Goal: Share content: Share content

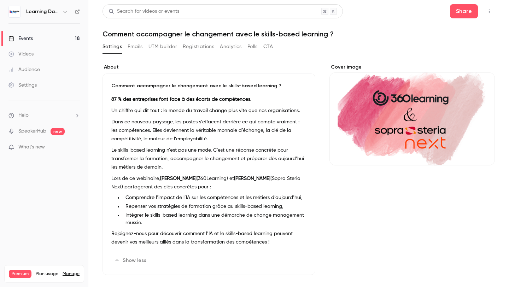
drag, startPoint x: 0, startPoint y: 0, endPoint x: 208, endPoint y: 59, distance: 216.6
click at [208, 59] on div "About Comment accompagner le changement avec le skills-based learning ? 87 % de…" at bounding box center [299, 289] width 393 height 468
drag, startPoint x: 296, startPoint y: 48, endPoint x: 95, endPoint y: 41, distance: 201.0
click at [95, 41] on main "Search for videos or events Share Comment accompagner le changement avec le ski…" at bounding box center [298, 143] width 421 height 287
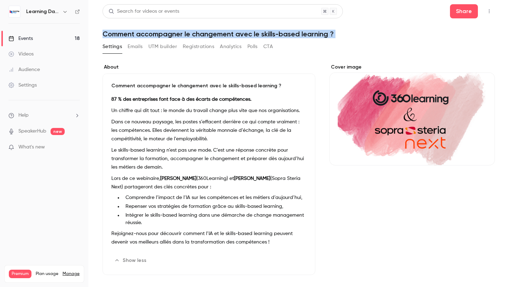
drag, startPoint x: 95, startPoint y: 41, endPoint x: 107, endPoint y: 28, distance: 17.5
click at [107, 28] on main "Search for videos or events Share Comment accompagner le changement avec le ski…" at bounding box center [298, 143] width 421 height 287
click at [106, 30] on h1 "Comment accompagner le changement avec le skills-based learning ?" at bounding box center [299, 34] width 393 height 8
drag, startPoint x: 102, startPoint y: 31, endPoint x: 312, endPoint y: 59, distance: 211.5
click at [312, 59] on div "Search for videos or events Share Comment accompagner le changement avec le ski…" at bounding box center [299, 263] width 393 height 519
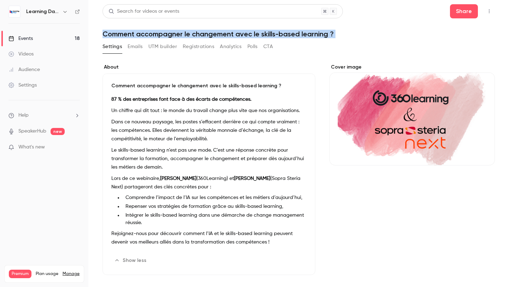
click at [312, 59] on div "About Comment accompagner le changement avec le skills-based learning ? 87 % de…" at bounding box center [299, 289] width 393 height 468
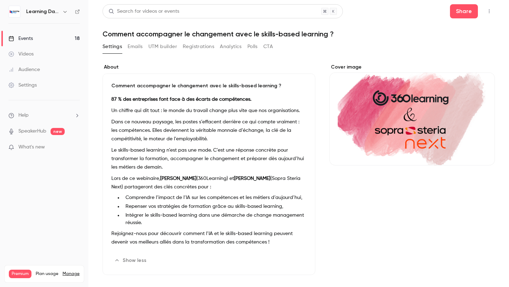
click at [47, 36] on link "Events 18" at bounding box center [44, 39] width 88 height 16
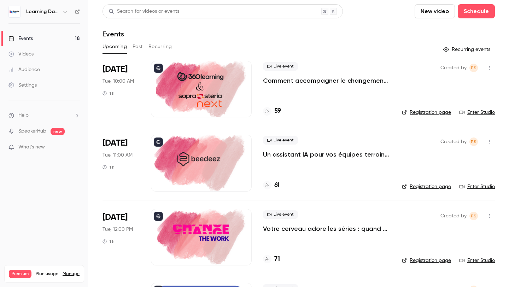
click at [185, 94] on div at bounding box center [201, 89] width 101 height 57
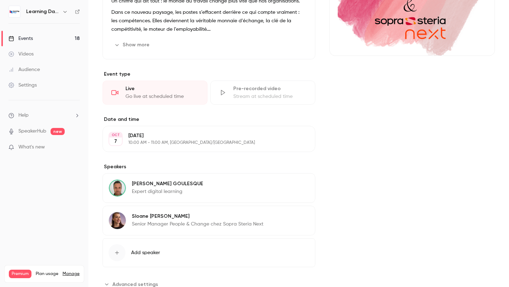
scroll to position [134, 0]
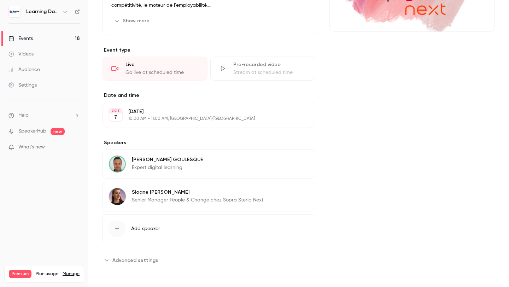
click at [138, 257] on span "Advanced settings" at bounding box center [135, 260] width 46 height 7
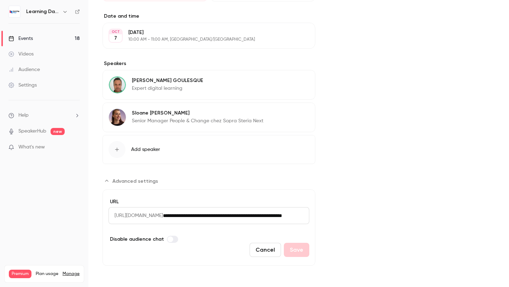
click at [145, 217] on span "[URL][DOMAIN_NAME]" at bounding box center [136, 215] width 54 height 17
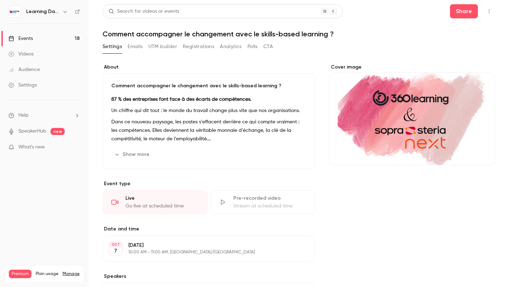
click at [25, 9] on div "Learning Days" at bounding box center [43, 12] width 71 height 12
click at [39, 14] on h6 "Learning Days" at bounding box center [42, 11] width 33 height 7
click at [64, 13] on icon "button" at bounding box center [65, 12] width 6 height 6
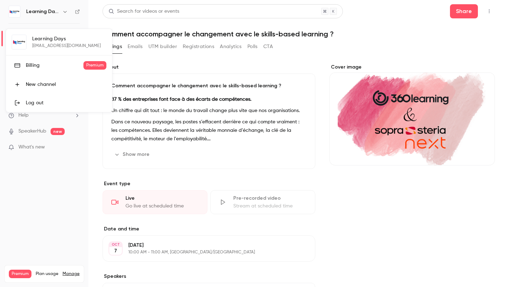
click at [23, 44] on div "Learning Days [EMAIL_ADDRESS][DOMAIN_NAME] Billing Premium New channel Log out" at bounding box center [59, 70] width 106 height 83
click at [48, 46] on div "Learning Days [EMAIL_ADDRESS][DOMAIN_NAME] Billing Premium New channel Log out" at bounding box center [59, 70] width 106 height 83
click at [287, 175] on div at bounding box center [254, 143] width 509 height 287
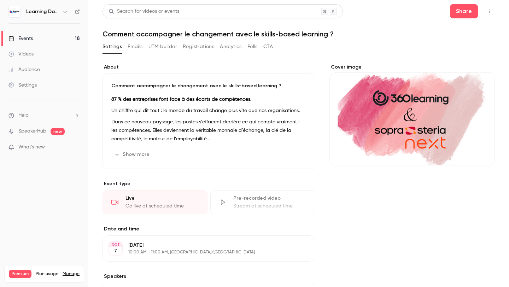
click at [491, 14] on button "button" at bounding box center [489, 11] width 11 height 11
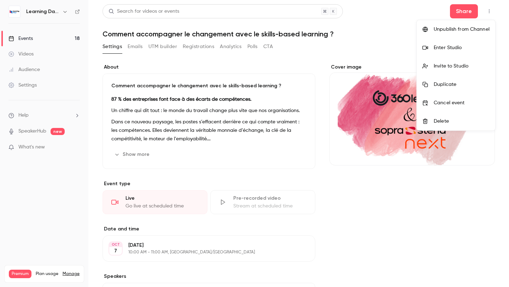
click at [403, 26] on div at bounding box center [254, 143] width 509 height 287
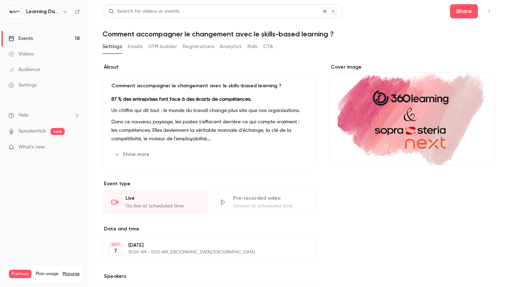
click at [219, 45] on div "Settings Emails UTM builder Registrations Analytics Polls CTA" at bounding box center [188, 46] width 170 height 11
click at [229, 46] on button "Analytics" at bounding box center [231, 46] width 22 height 11
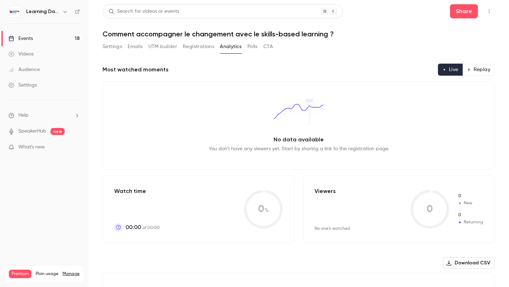
click at [201, 47] on button "Registrations" at bounding box center [198, 46] width 31 height 11
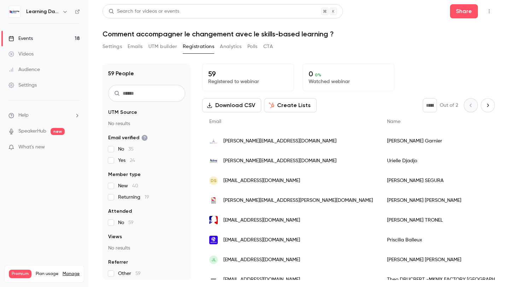
click at [136, 47] on button "Emails" at bounding box center [135, 46] width 15 height 11
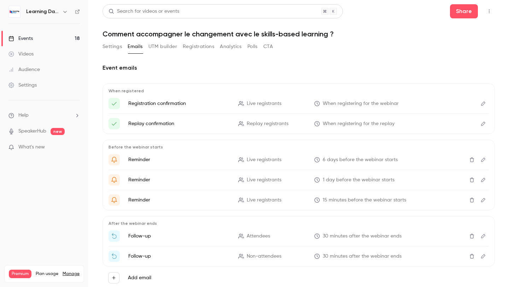
click at [104, 46] on button "Settings" at bounding box center [112, 46] width 19 height 11
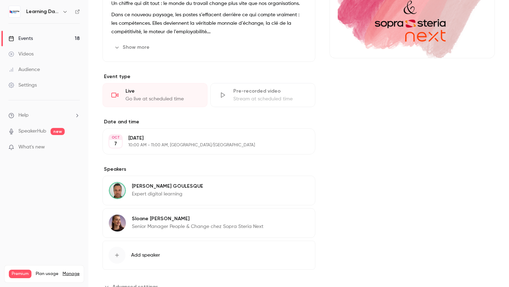
scroll to position [134, 0]
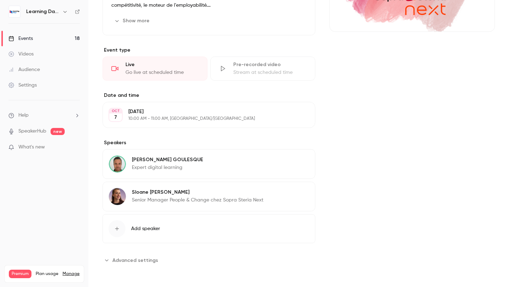
click at [121, 261] on span "Advanced settings" at bounding box center [135, 260] width 46 height 7
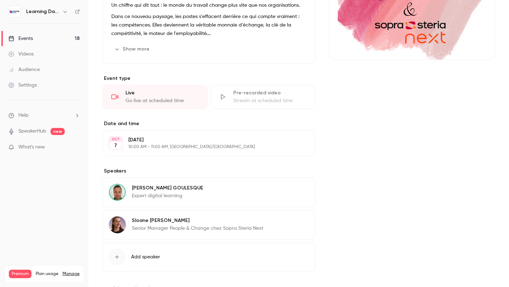
scroll to position [0, 0]
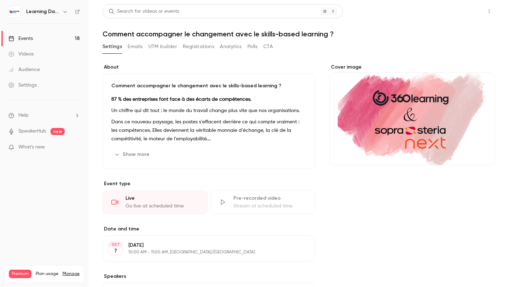
click at [473, 8] on button "Share" at bounding box center [464, 11] width 28 height 14
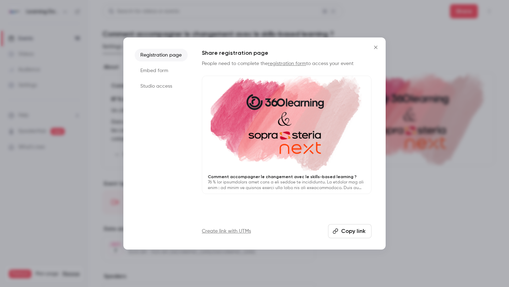
click at [170, 90] on li "Studio access" at bounding box center [161, 86] width 53 height 13
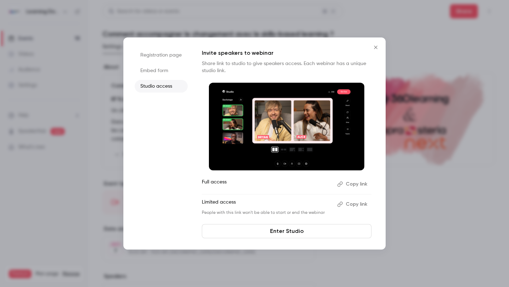
click at [358, 184] on button "Copy link" at bounding box center [353, 184] width 37 height 11
click at [374, 47] on icon "Close" at bounding box center [376, 48] width 8 height 6
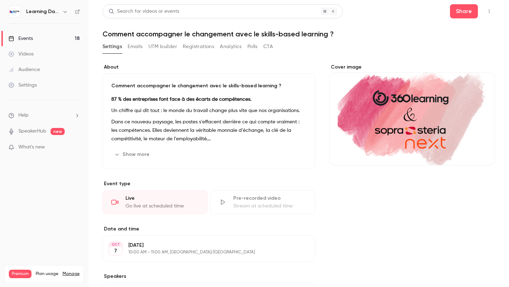
click at [31, 42] on link "Events 18" at bounding box center [44, 39] width 88 height 16
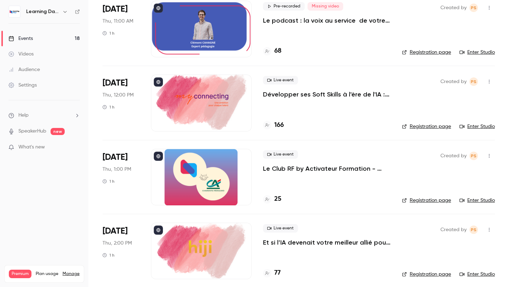
scroll to position [1023, 0]
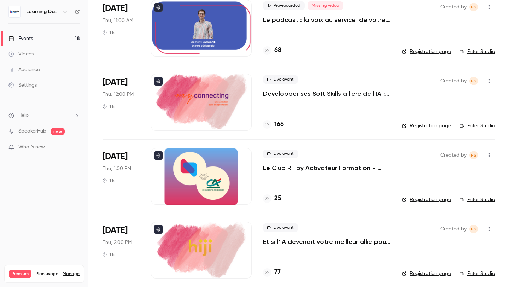
click at [203, 114] on div at bounding box center [201, 102] width 101 height 57
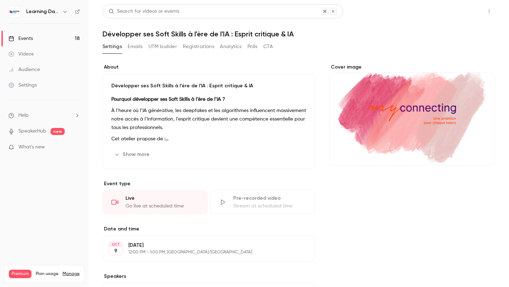
click at [470, 13] on button "Share" at bounding box center [464, 11] width 28 height 14
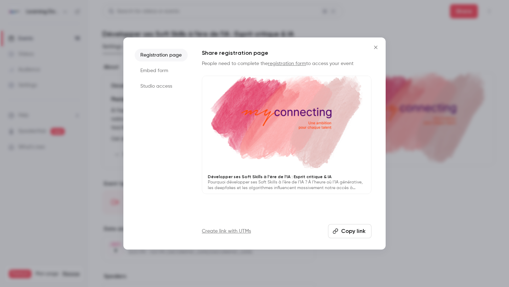
click at [345, 229] on button "Copy link" at bounding box center [350, 231] width 44 height 14
click at [164, 92] on li "Studio access" at bounding box center [161, 86] width 53 height 13
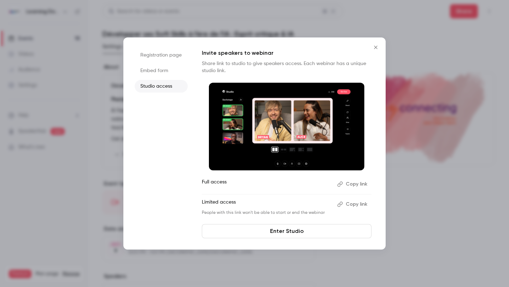
click at [352, 183] on button "Copy link" at bounding box center [353, 184] width 37 height 11
click at [346, 191] on ul "Full access Copy link Limited access Copy link People with this link won't be a…" at bounding box center [287, 197] width 170 height 37
click at [346, 185] on button "Copy link" at bounding box center [353, 184] width 37 height 11
click at [376, 44] on button "Close" at bounding box center [376, 47] width 14 height 14
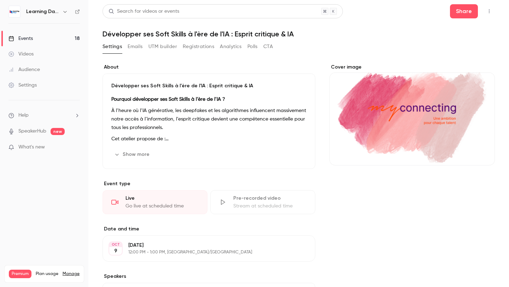
click at [48, 32] on link "Events 18" at bounding box center [44, 39] width 88 height 16
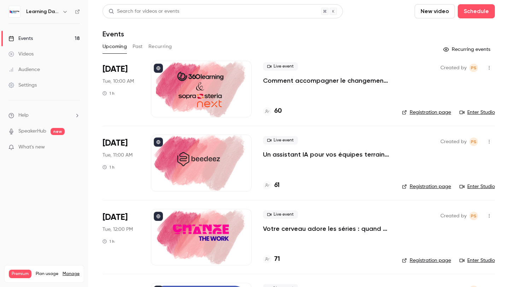
click at [225, 153] on div at bounding box center [201, 163] width 101 height 57
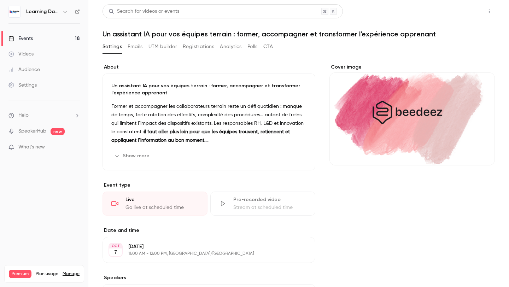
click at [468, 11] on button "Share" at bounding box center [464, 11] width 28 height 14
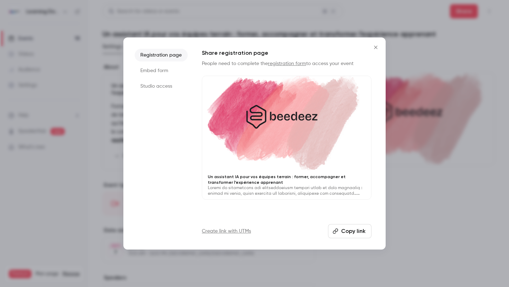
click at [157, 85] on li "Studio access" at bounding box center [161, 86] width 53 height 13
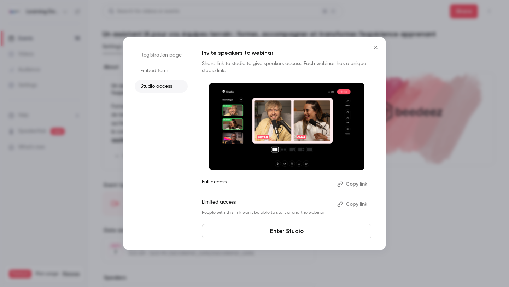
click at [352, 182] on button "Copy link" at bounding box center [353, 184] width 37 height 11
click at [355, 182] on button "Copied!" at bounding box center [354, 184] width 34 height 11
click at [352, 186] on button "Copy link" at bounding box center [353, 184] width 37 height 11
click at [117, 91] on div at bounding box center [254, 143] width 509 height 287
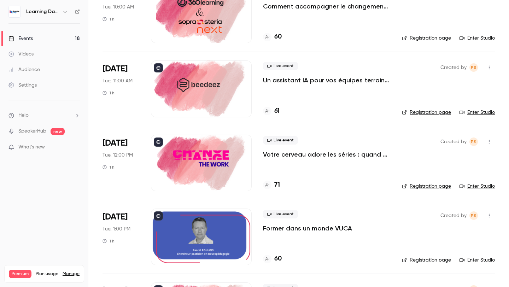
scroll to position [109, 0]
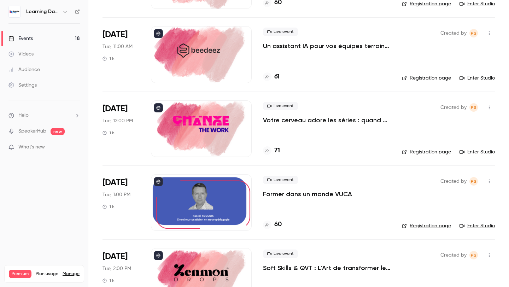
click at [202, 140] on div at bounding box center [201, 128] width 101 height 57
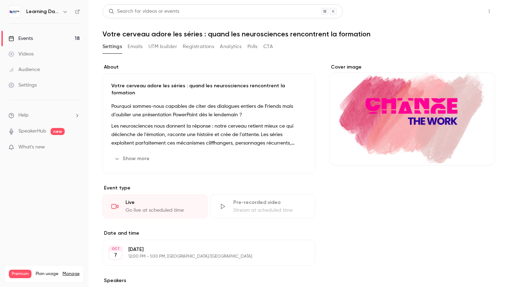
click at [461, 8] on button "Share" at bounding box center [464, 11] width 28 height 14
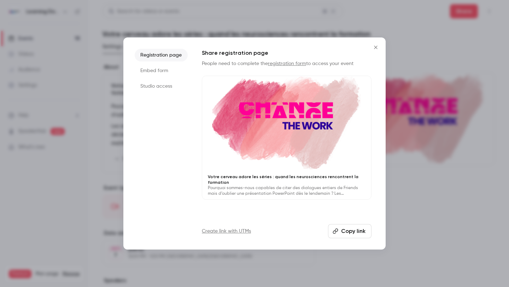
click at [158, 82] on li "Studio access" at bounding box center [161, 86] width 53 height 13
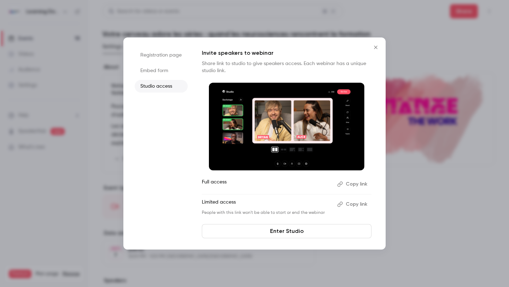
click at [353, 184] on button "Copy link" at bounding box center [353, 184] width 37 height 11
click at [113, 123] on div at bounding box center [254, 143] width 509 height 287
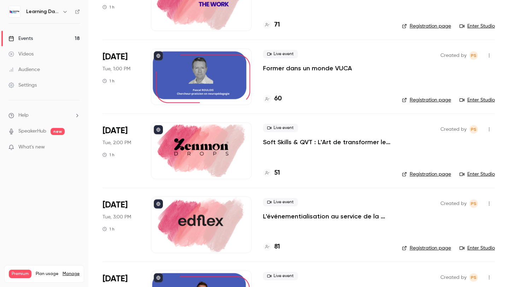
scroll to position [248, 0]
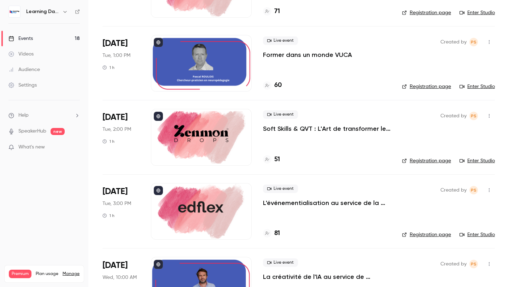
click at [196, 142] on div at bounding box center [201, 137] width 101 height 57
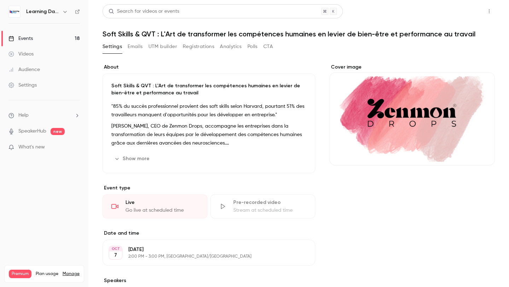
click at [470, 10] on button "Share" at bounding box center [464, 11] width 28 height 14
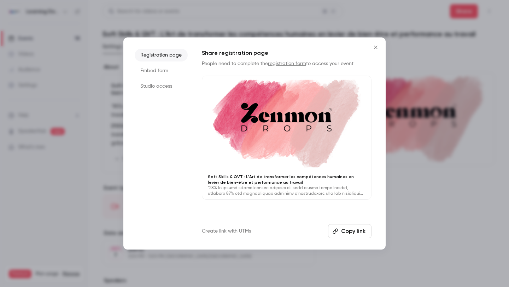
click at [164, 94] on ul "Registration page Embed form Studio access" at bounding box center [161, 144] width 53 height 190
click at [164, 89] on li "Studio access" at bounding box center [161, 86] width 53 height 13
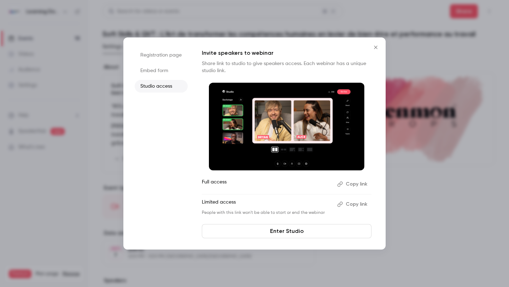
click at [350, 185] on button "Copy link" at bounding box center [353, 184] width 37 height 11
click at [375, 49] on icon "Close" at bounding box center [376, 48] width 8 height 6
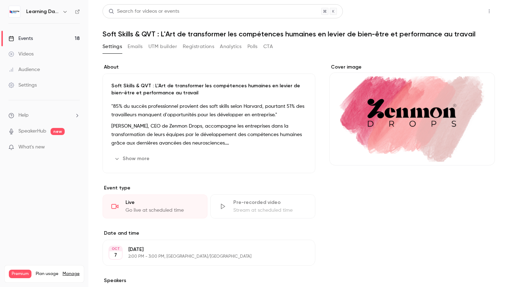
click at [460, 8] on button "Share" at bounding box center [464, 11] width 28 height 14
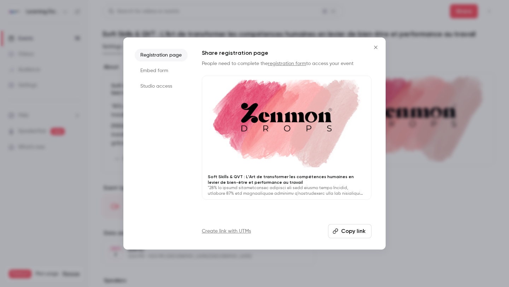
click at [161, 85] on li "Studio access" at bounding box center [161, 86] width 53 height 13
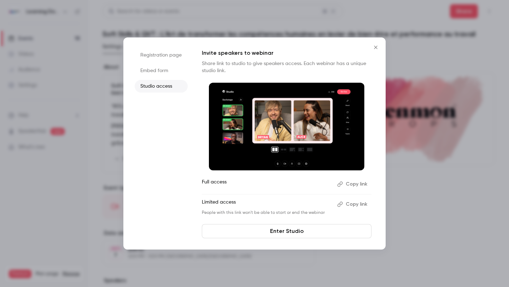
click at [350, 185] on button "Copy link" at bounding box center [353, 184] width 37 height 11
click at [377, 45] on icon "Close" at bounding box center [376, 48] width 8 height 6
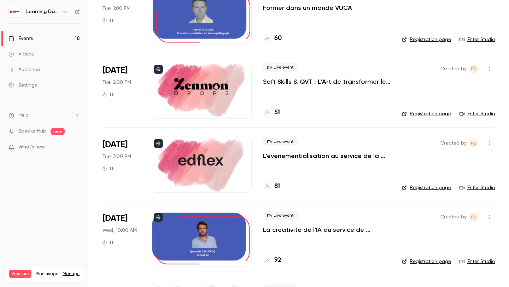
scroll to position [309, 0]
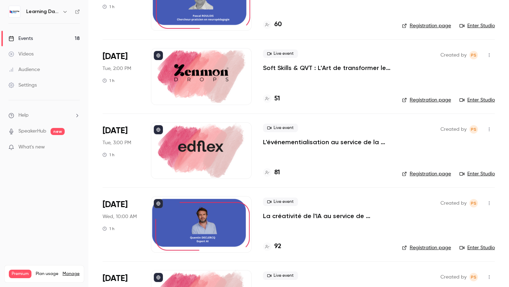
click at [198, 168] on div at bounding box center [201, 150] width 101 height 57
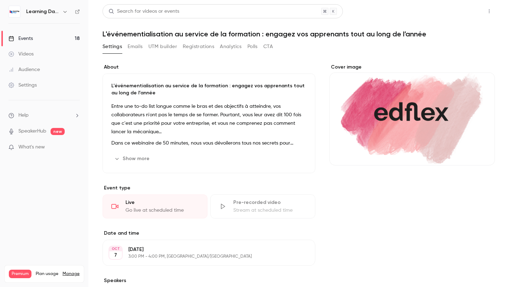
click at [462, 13] on button "Share" at bounding box center [464, 11] width 28 height 14
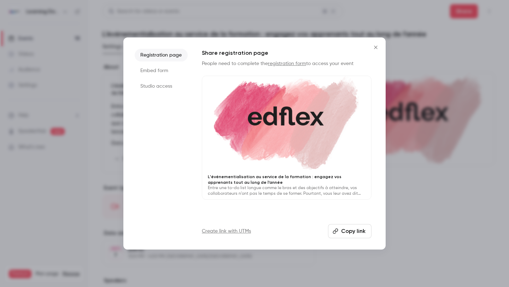
click at [156, 91] on li "Studio access" at bounding box center [161, 86] width 53 height 13
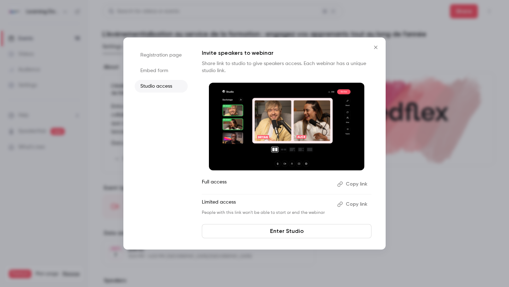
click at [360, 186] on button "Copy link" at bounding box center [353, 184] width 37 height 11
click at [90, 114] on div at bounding box center [254, 143] width 509 height 287
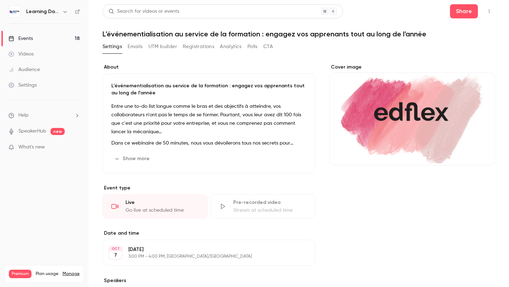
click at [22, 43] on link "Events 18" at bounding box center [44, 39] width 88 height 16
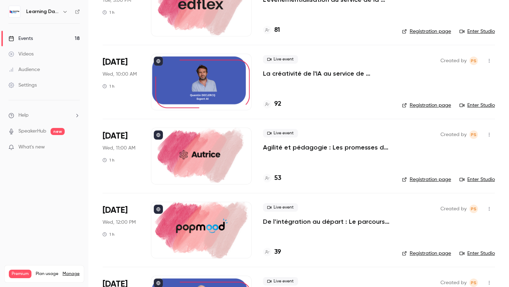
scroll to position [452, 0]
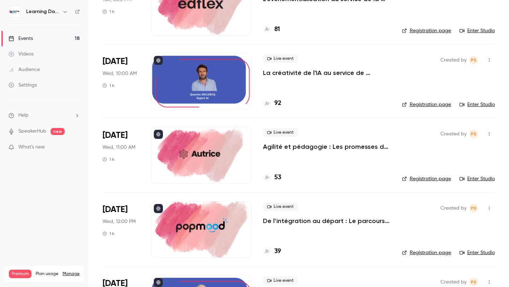
click at [205, 156] on div at bounding box center [201, 155] width 101 height 57
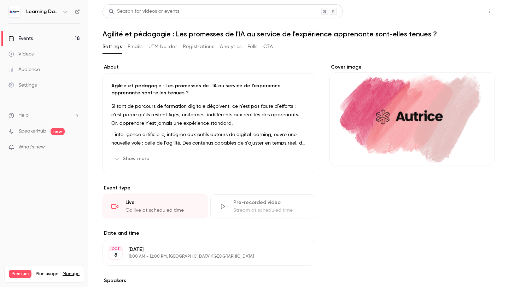
click at [460, 12] on button "Share" at bounding box center [464, 11] width 28 height 14
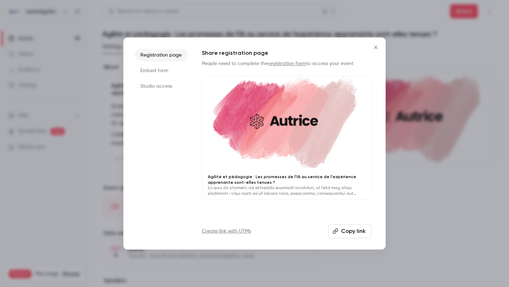
click at [158, 86] on li "Studio access" at bounding box center [161, 86] width 53 height 13
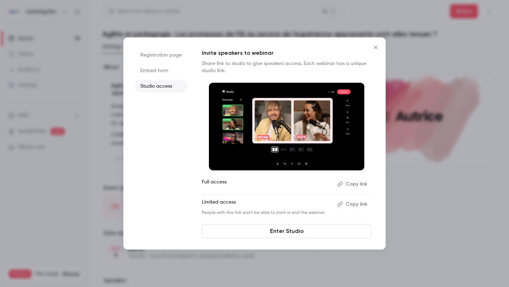
click at [352, 184] on button "Copy link" at bounding box center [353, 184] width 37 height 11
click at [106, 79] on div at bounding box center [254, 143] width 509 height 287
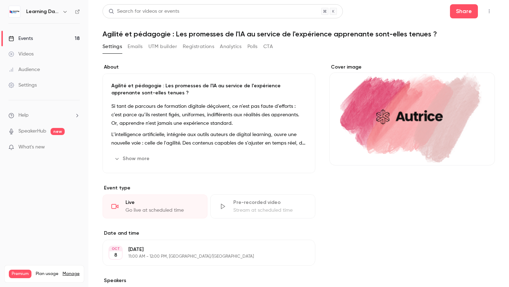
click at [41, 34] on link "Events 18" at bounding box center [44, 39] width 88 height 16
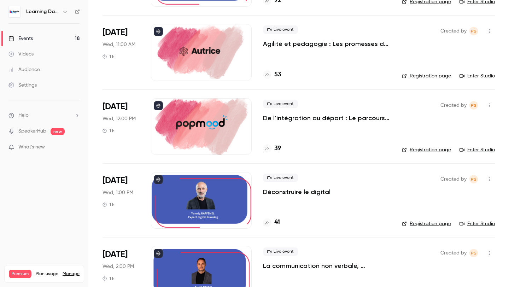
scroll to position [557, 0]
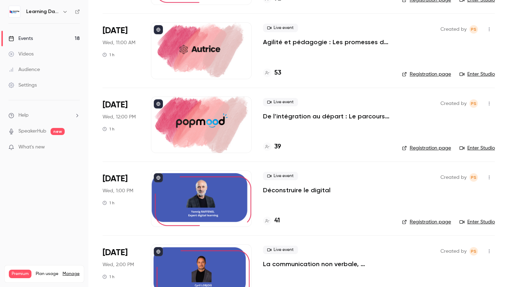
click at [187, 118] on div at bounding box center [201, 125] width 101 height 57
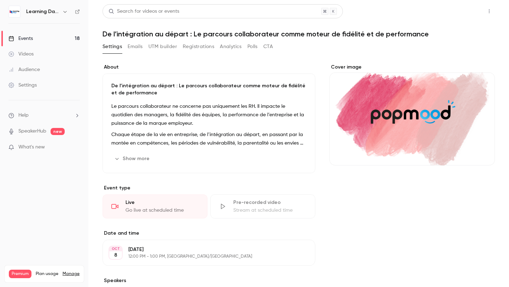
click at [464, 11] on button "Share" at bounding box center [464, 11] width 28 height 14
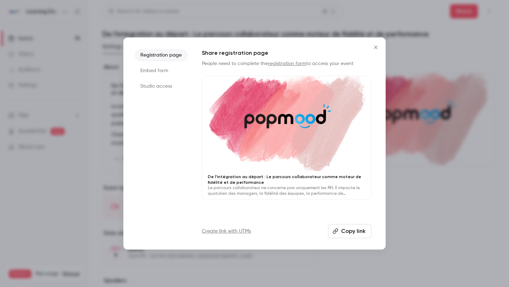
click at [144, 85] on li "Studio access" at bounding box center [161, 86] width 53 height 13
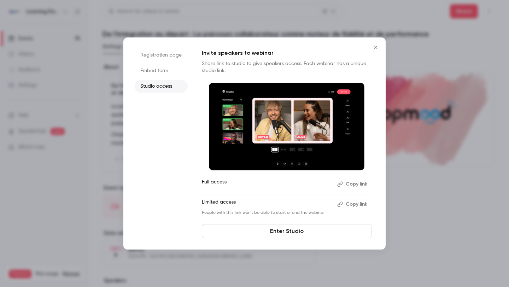
click at [354, 189] on button "Copy link" at bounding box center [353, 184] width 37 height 11
click at [90, 79] on div at bounding box center [254, 143] width 509 height 287
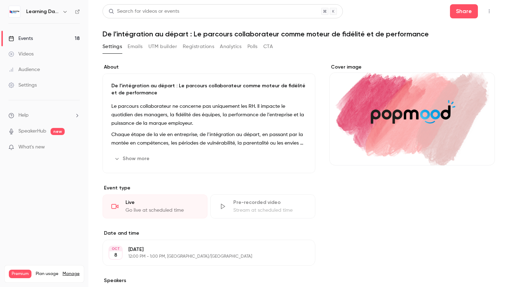
click at [49, 36] on link "Events 18" at bounding box center [44, 39] width 88 height 16
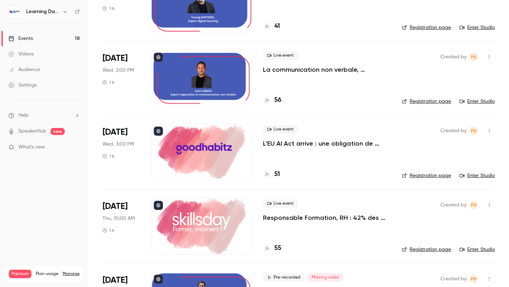
scroll to position [752, 0]
click at [196, 149] on div at bounding box center [201, 151] width 101 height 57
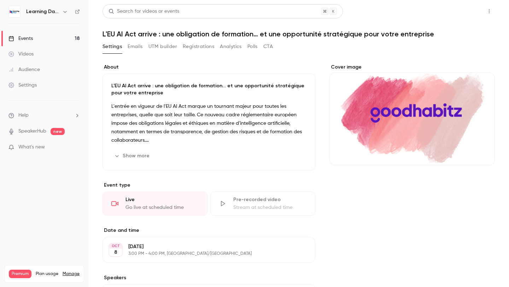
click at [458, 11] on button "Share" at bounding box center [464, 11] width 28 height 14
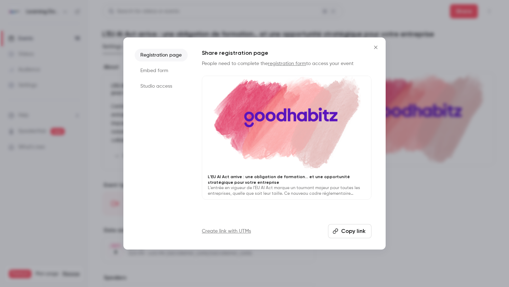
click at [169, 93] on ul "Registration page Embed form Studio access" at bounding box center [161, 144] width 53 height 190
click at [169, 89] on li "Studio access" at bounding box center [161, 86] width 53 height 13
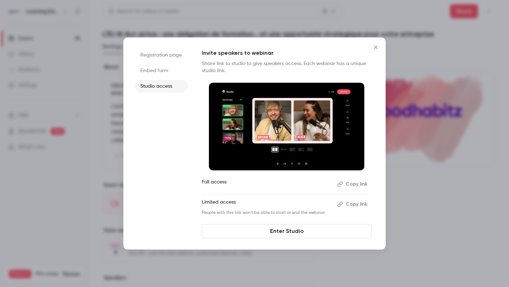
click at [348, 187] on button "Copy link" at bounding box center [353, 184] width 37 height 11
click at [375, 47] on icon "Close" at bounding box center [376, 48] width 8 height 6
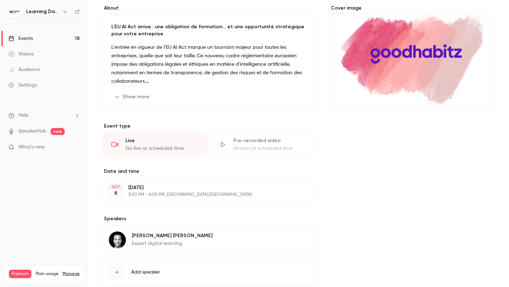
scroll to position [103, 0]
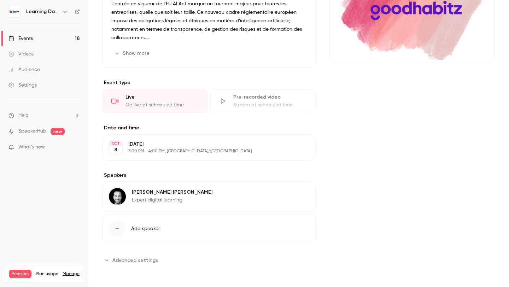
click at [23, 11] on div "Learning Days" at bounding box center [43, 12] width 71 height 12
click at [16, 11] on img at bounding box center [14, 11] width 11 height 11
click at [40, 11] on h6 "Learning Days" at bounding box center [42, 11] width 33 height 7
click at [27, 40] on div "Events" at bounding box center [20, 38] width 24 height 7
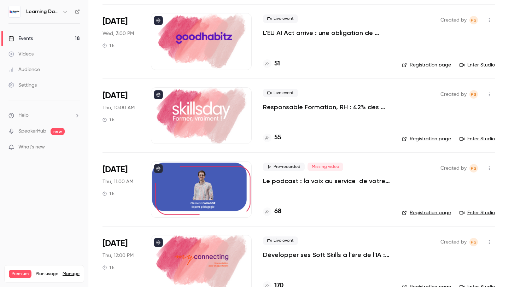
scroll to position [854, 0]
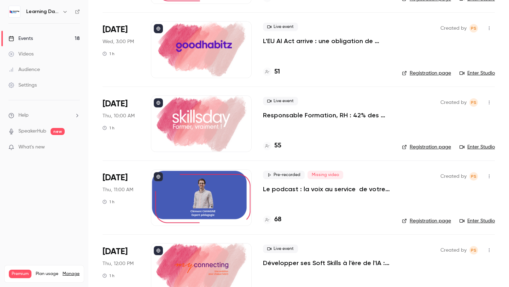
click at [202, 131] on div at bounding box center [201, 124] width 101 height 57
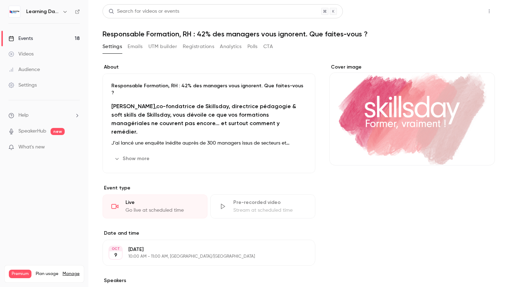
click at [464, 12] on button "Share" at bounding box center [464, 11] width 28 height 14
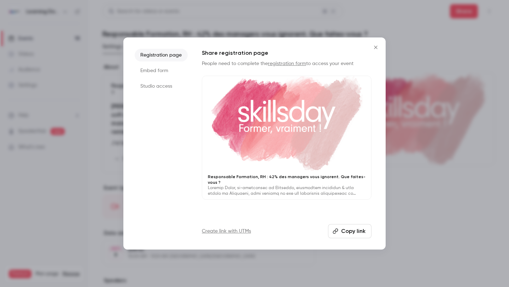
click at [162, 89] on li "Studio access" at bounding box center [161, 86] width 53 height 13
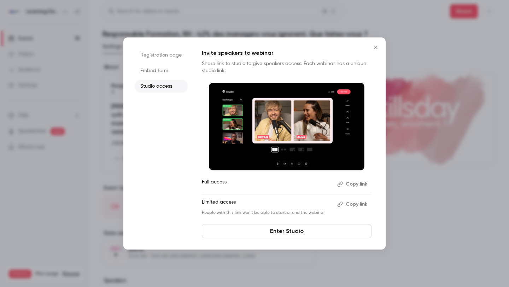
click at [350, 183] on button "Copy link" at bounding box center [353, 184] width 37 height 11
click at [121, 62] on div at bounding box center [254, 143] width 509 height 287
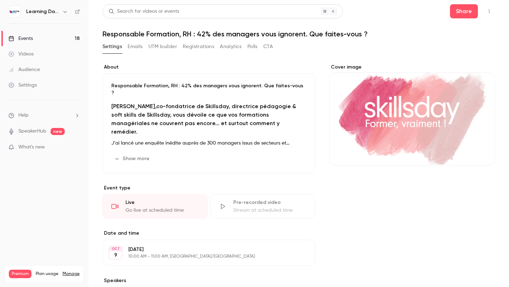
click at [60, 35] on link "Events 18" at bounding box center [44, 39] width 88 height 16
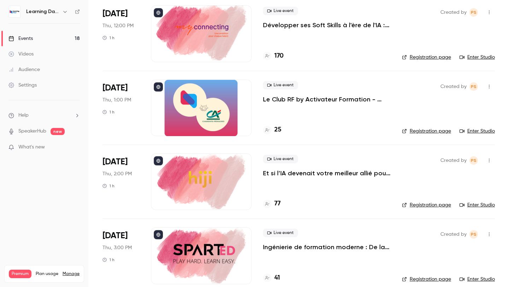
scroll to position [1102, 0]
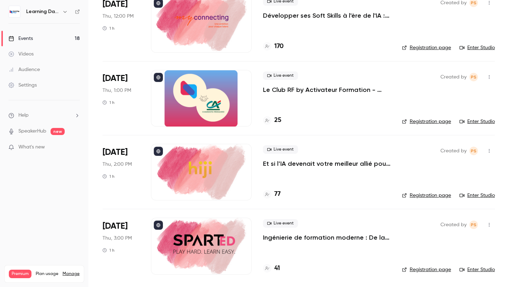
click at [197, 158] on div at bounding box center [201, 172] width 101 height 57
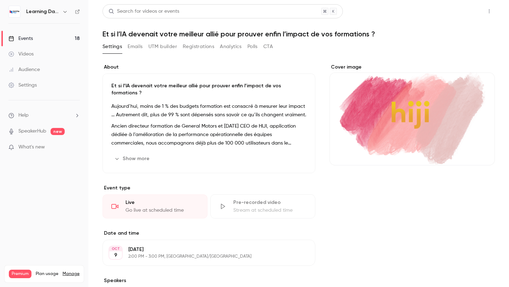
click at [464, 11] on button "Share" at bounding box center [464, 11] width 28 height 14
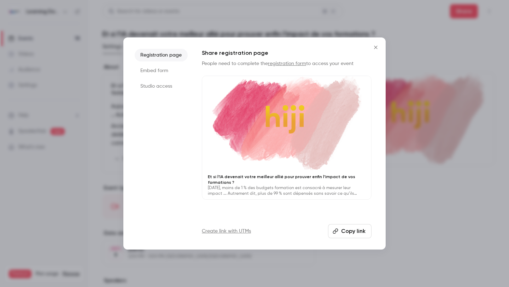
click at [175, 89] on li "Studio access" at bounding box center [161, 86] width 53 height 13
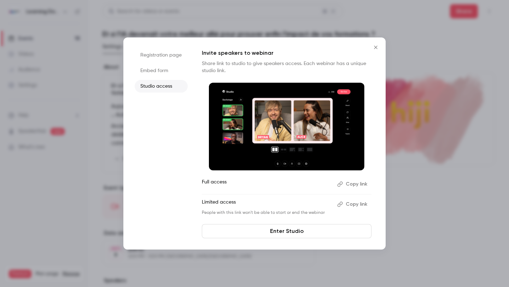
click at [360, 181] on button "Copy link" at bounding box center [353, 184] width 37 height 11
click at [350, 186] on button "Copy link" at bounding box center [353, 184] width 37 height 11
click at [100, 66] on div at bounding box center [254, 143] width 509 height 287
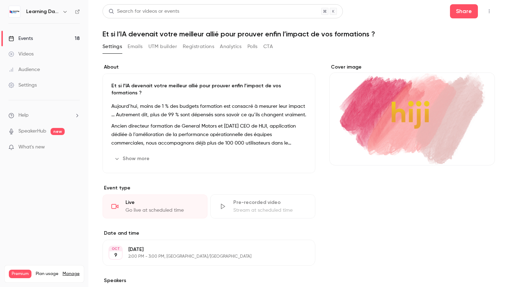
click at [58, 36] on link "Events 18" at bounding box center [44, 39] width 88 height 16
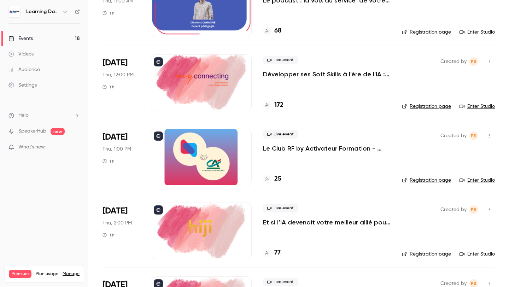
scroll to position [1102, 0]
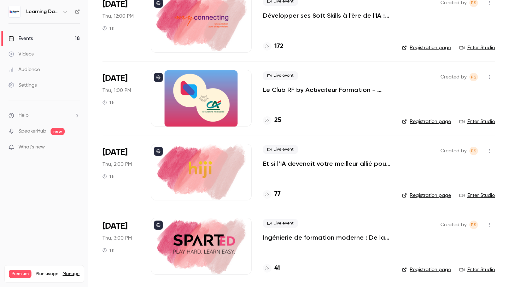
click at [186, 260] on div at bounding box center [201, 246] width 101 height 57
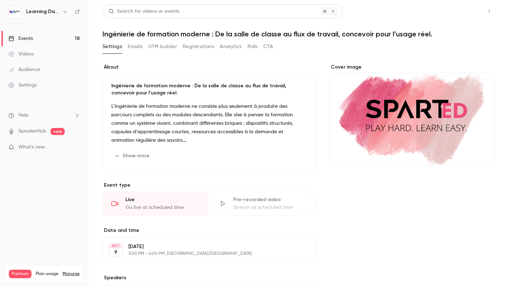
click at [459, 10] on button "Share" at bounding box center [464, 11] width 28 height 14
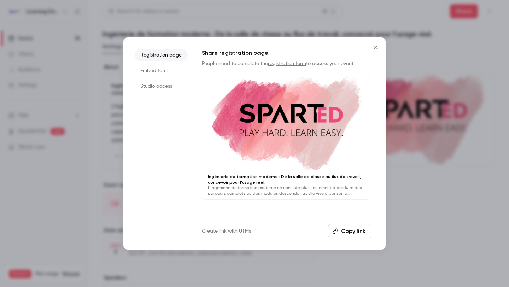
click at [159, 74] on li "Embed form" at bounding box center [161, 70] width 53 height 13
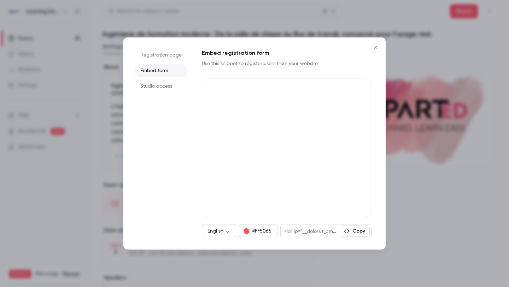
click at [159, 84] on li "Studio access" at bounding box center [161, 86] width 53 height 13
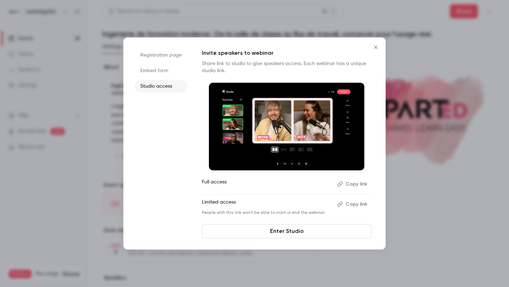
click at [348, 188] on button "Copy link" at bounding box center [353, 184] width 37 height 11
click at [101, 94] on div at bounding box center [254, 143] width 509 height 287
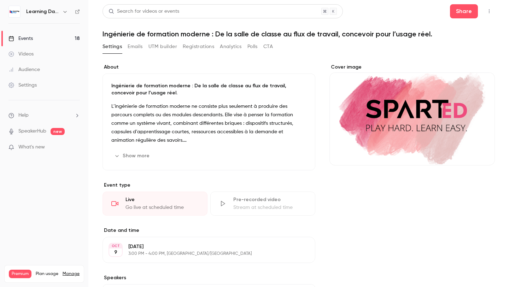
click at [65, 35] on link "Events 18" at bounding box center [44, 39] width 88 height 16
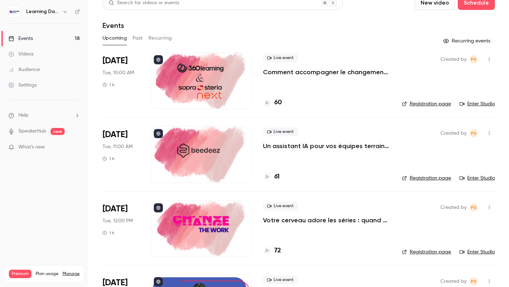
scroll to position [48, 0]
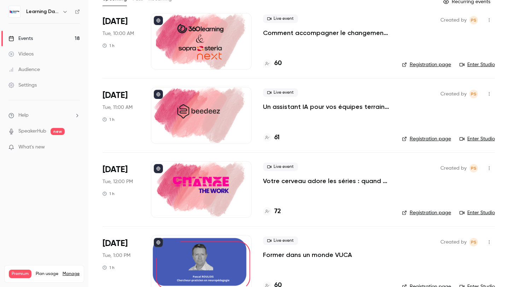
click at [219, 235] on div at bounding box center [201, 263] width 101 height 57
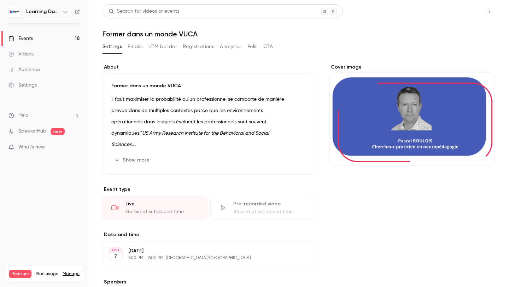
click at [468, 10] on button "Share" at bounding box center [464, 11] width 28 height 14
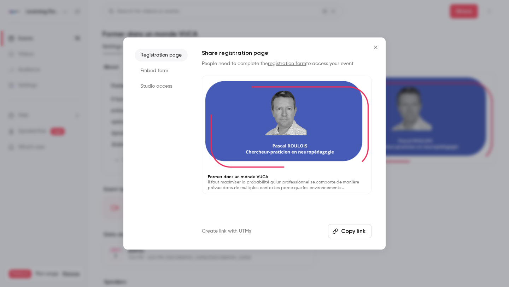
click at [168, 87] on li "Studio access" at bounding box center [161, 86] width 53 height 13
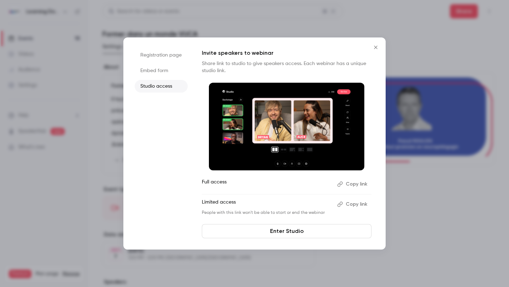
click at [345, 184] on button "Copy link" at bounding box center [353, 184] width 37 height 11
click at [375, 49] on icon "Close" at bounding box center [375, 47] width 3 height 3
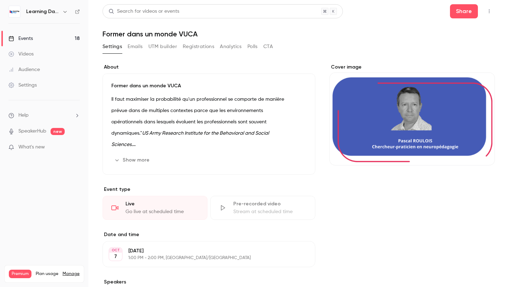
click at [64, 43] on link "Events 18" at bounding box center [44, 39] width 88 height 16
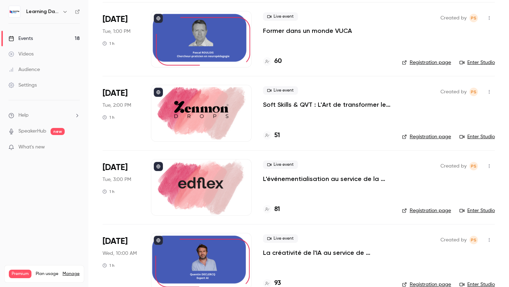
scroll to position [271, 0]
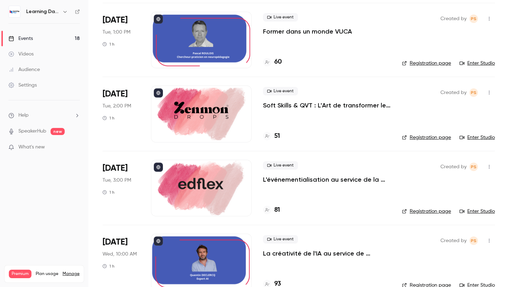
click at [203, 229] on li "[DATE] Wed, 10:00 AM 1 h Live event La créativité de l'IA au service de l'expér…" at bounding box center [299, 262] width 393 height 74
click at [203, 238] on div at bounding box center [201, 262] width 101 height 57
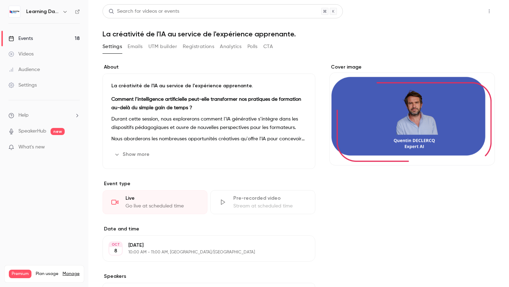
click at [458, 13] on button "Share" at bounding box center [464, 11] width 28 height 14
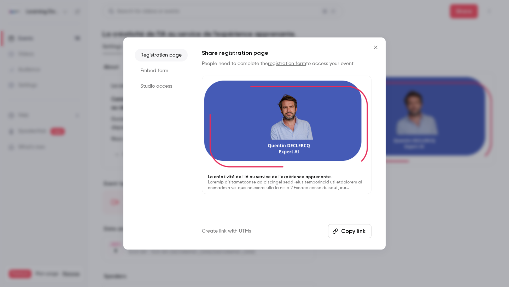
click at [161, 85] on li "Studio access" at bounding box center [161, 86] width 53 height 13
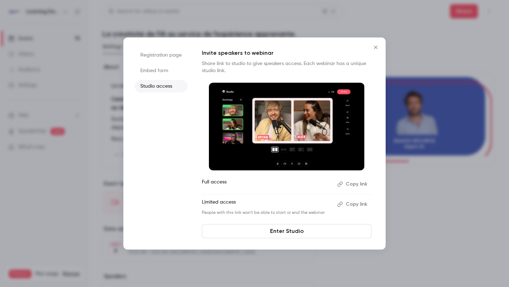
click at [357, 184] on button "Copy link" at bounding box center [353, 184] width 37 height 11
click at [380, 49] on button "Close" at bounding box center [376, 47] width 14 height 14
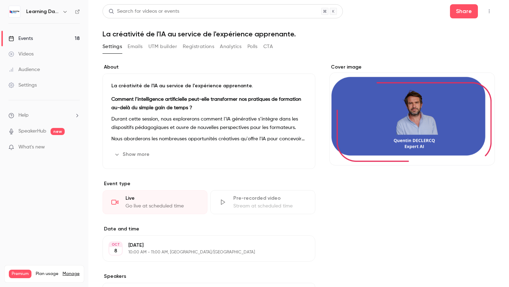
click at [65, 35] on link "Events 18" at bounding box center [44, 39] width 88 height 16
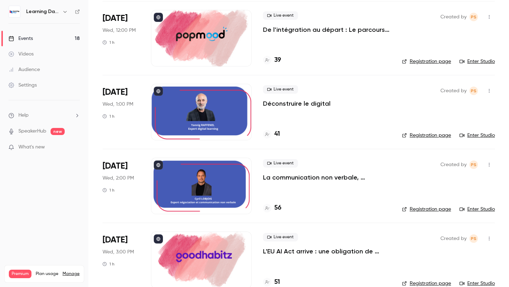
scroll to position [644, 0]
click at [195, 119] on div at bounding box center [201, 111] width 101 height 57
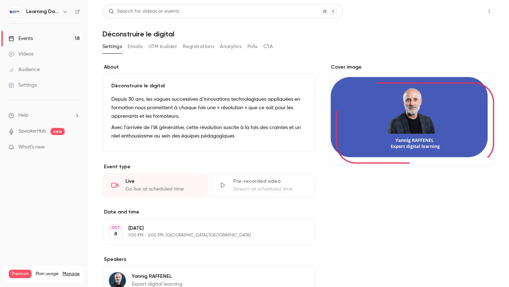
click at [463, 7] on button "Share" at bounding box center [464, 11] width 28 height 14
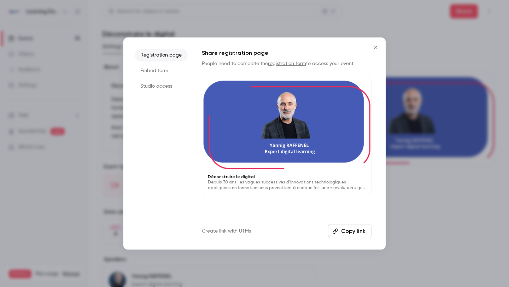
click at [172, 87] on li "Studio access" at bounding box center [161, 86] width 53 height 13
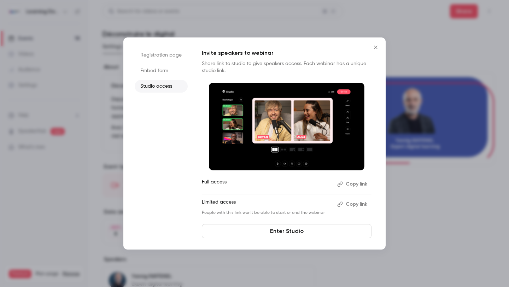
click at [345, 183] on button "Copy link" at bounding box center [353, 184] width 37 height 11
click at [373, 48] on icon "Close" at bounding box center [376, 48] width 8 height 6
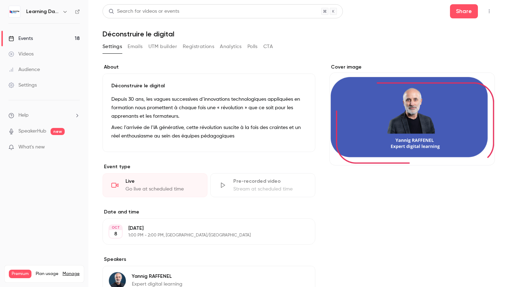
click at [57, 36] on link "Events 18" at bounding box center [44, 39] width 88 height 16
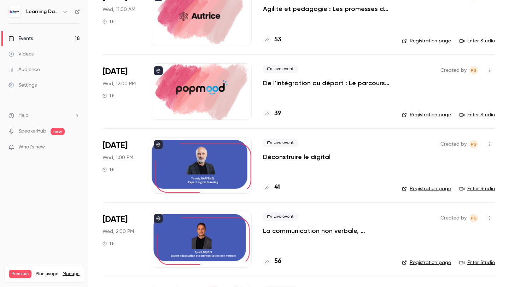
scroll to position [591, 0]
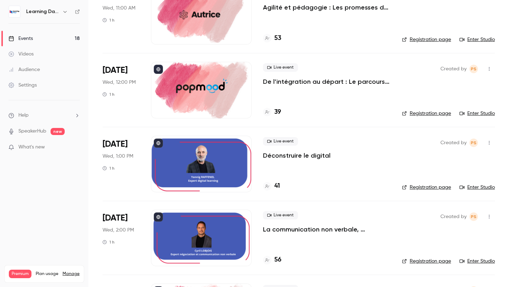
click at [211, 234] on div at bounding box center [201, 238] width 101 height 57
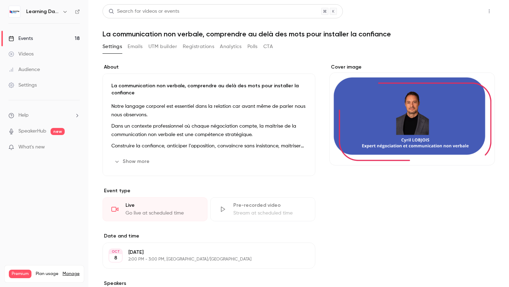
click at [457, 11] on button "Share" at bounding box center [464, 11] width 28 height 14
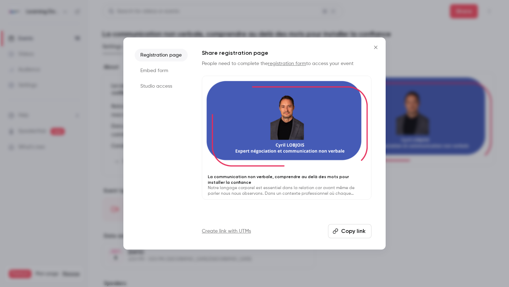
click at [159, 82] on li "Studio access" at bounding box center [161, 86] width 53 height 13
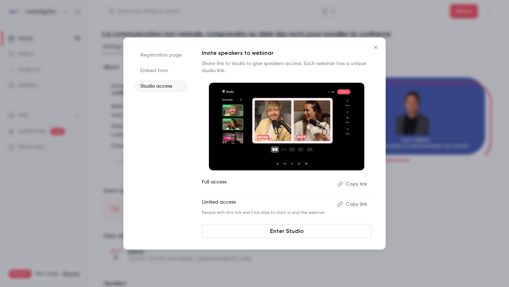
click at [347, 184] on button "Copy link" at bounding box center [353, 184] width 37 height 11
click at [401, 191] on div at bounding box center [254, 143] width 509 height 287
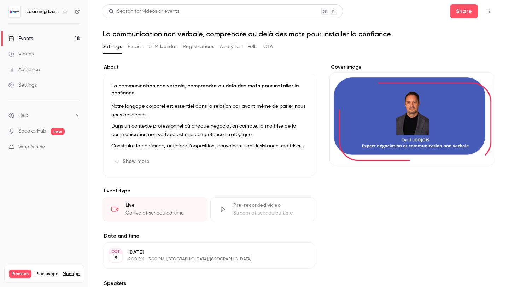
click at [35, 14] on h6 "Learning Days" at bounding box center [42, 11] width 33 height 7
click at [34, 35] on link "Events 18" at bounding box center [44, 39] width 88 height 16
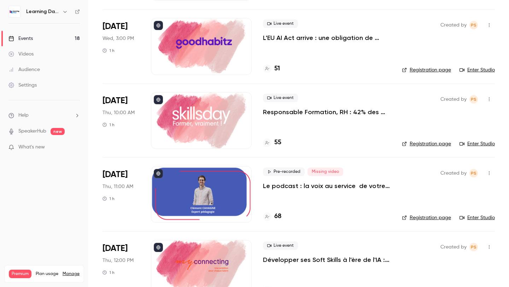
scroll to position [854, 0]
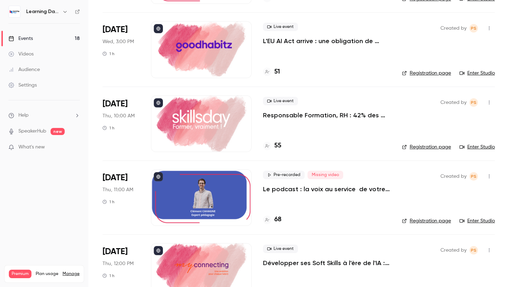
click at [200, 181] on div at bounding box center [201, 197] width 101 height 57
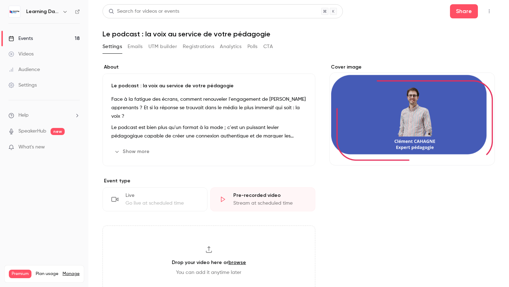
click at [469, 22] on header "Search for videos or events Share Le podcast : la voix au service de votre péda…" at bounding box center [299, 21] width 393 height 34
click at [468, 16] on button "Share" at bounding box center [464, 11] width 28 height 14
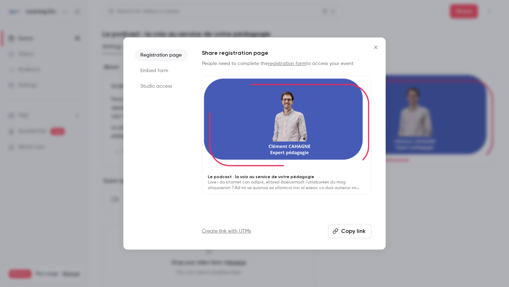
click at [162, 89] on li "Studio access" at bounding box center [161, 86] width 53 height 13
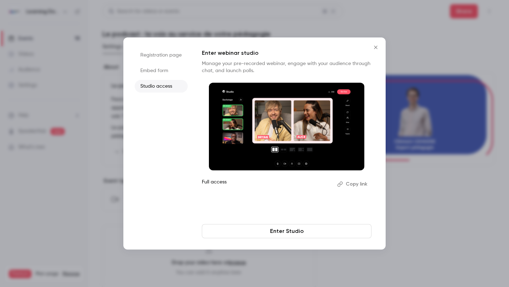
click at [352, 183] on button "Copy link" at bounding box center [353, 184] width 37 height 11
click at [351, 181] on button "Copy link" at bounding box center [353, 184] width 37 height 11
click at [168, 85] on li "Studio access" at bounding box center [161, 86] width 53 height 13
click at [168, 75] on li "Embed form" at bounding box center [161, 70] width 53 height 13
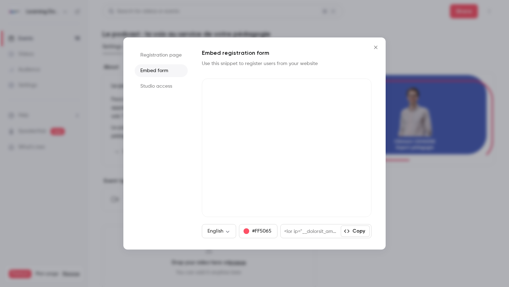
click at [166, 86] on li "Studio access" at bounding box center [161, 86] width 53 height 13
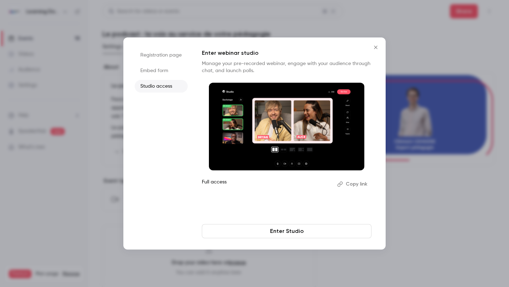
click at [377, 47] on icon "Close" at bounding box center [376, 48] width 8 height 6
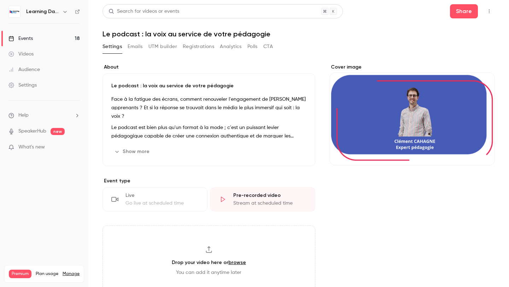
click at [169, 196] on div "Live" at bounding box center [162, 195] width 73 height 7
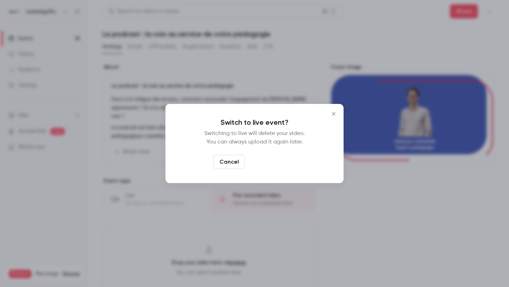
click at [276, 163] on button "Switch to live" at bounding box center [272, 162] width 48 height 14
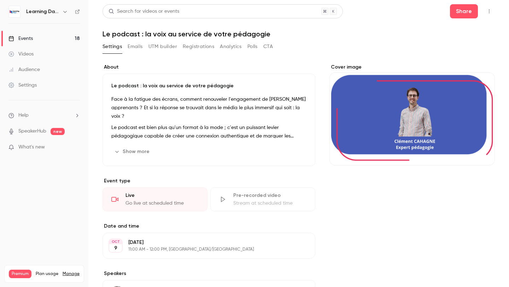
click at [469, 2] on main "Search for videos or events Share Le podcast : la voix au service de votre péda…" at bounding box center [298, 143] width 421 height 287
click at [469, 8] on button "Share" at bounding box center [464, 11] width 28 height 14
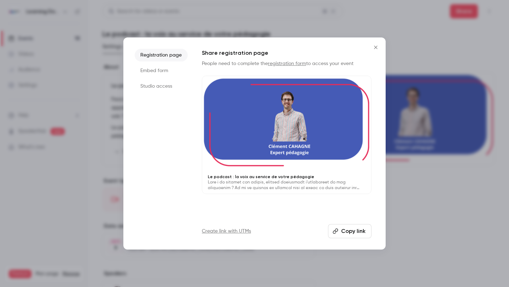
click at [167, 91] on li "Studio access" at bounding box center [161, 86] width 53 height 13
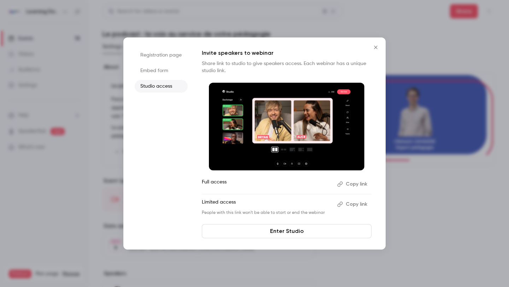
click at [359, 185] on button "Copy link" at bounding box center [353, 184] width 37 height 11
click at [378, 48] on icon "Close" at bounding box center [376, 48] width 8 height 6
